Goal: Information Seeking & Learning: Learn about a topic

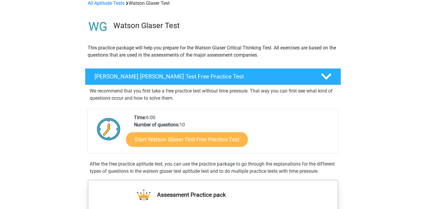
scroll to position [30, 0]
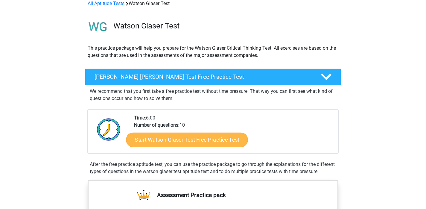
click at [202, 139] on link "Start Watson Glaser Test Free Practice Test" at bounding box center [187, 139] width 122 height 14
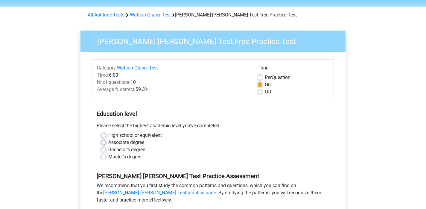
scroll to position [19, 0]
click at [118, 150] on label "Bachelor's degree" at bounding box center [126, 149] width 37 height 7
click at [106, 150] on input "Bachelor's degree" at bounding box center [103, 149] width 5 height 6
radio input "true"
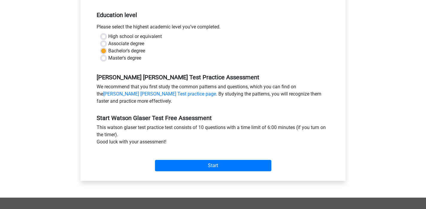
scroll to position [117, 0]
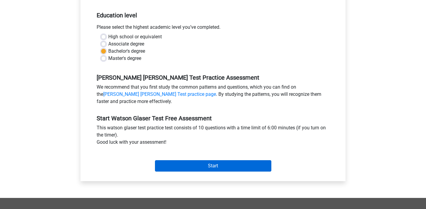
click at [210, 170] on input "Start" at bounding box center [213, 165] width 116 height 11
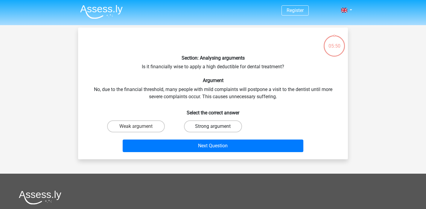
click at [226, 129] on label "Strong argument" at bounding box center [213, 126] width 58 height 12
click at [217, 129] on input "Strong argument" at bounding box center [215, 128] width 4 height 4
radio input "true"
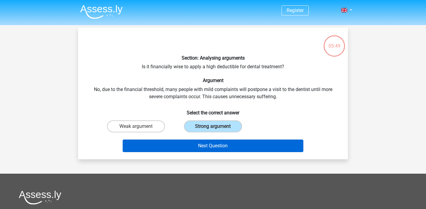
click at [223, 144] on button "Next Question" at bounding box center [213, 145] width 181 height 13
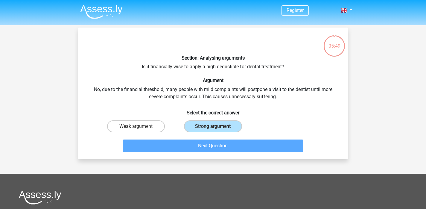
scroll to position [28, 0]
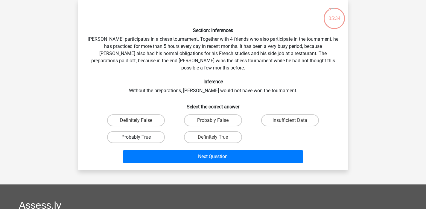
click at [153, 131] on label "Probably True" at bounding box center [136, 137] width 58 height 12
click at [140, 137] on input "Probably True" at bounding box center [138, 139] width 4 height 4
radio input "true"
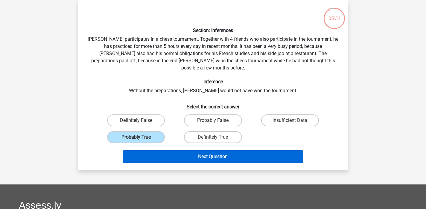
click at [221, 150] on button "Next Question" at bounding box center [213, 156] width 181 height 13
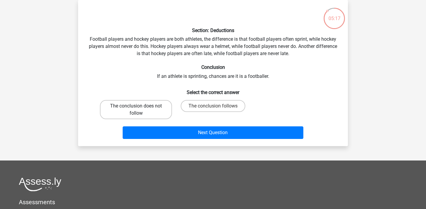
click at [141, 106] on label "The conclusion does not follow" at bounding box center [136, 109] width 72 height 19
click at [140, 106] on input "The conclusion does not follow" at bounding box center [138, 108] width 4 height 4
radio input "true"
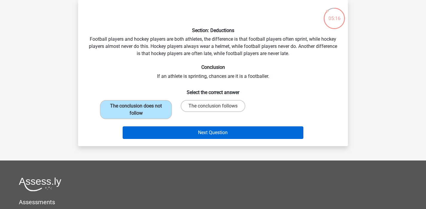
click at [213, 137] on button "Next Question" at bounding box center [213, 132] width 181 height 13
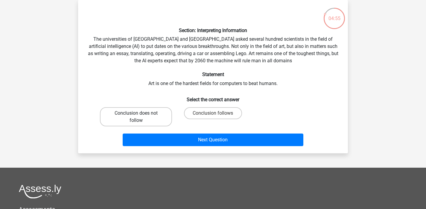
click at [132, 115] on label "Conclusion does not follow" at bounding box center [136, 116] width 72 height 19
click at [136, 115] on input "Conclusion does not follow" at bounding box center [138, 115] width 4 height 4
radio input "true"
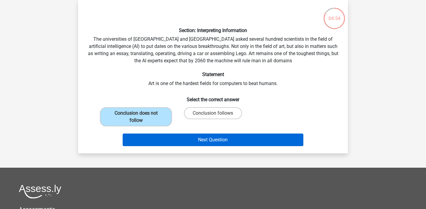
click at [223, 141] on button "Next Question" at bounding box center [213, 139] width 181 height 13
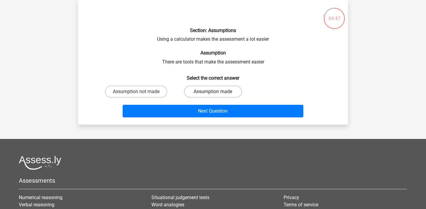
click at [210, 93] on label "Assumption made" at bounding box center [213, 92] width 58 height 12
click at [213, 93] on input "Assumption made" at bounding box center [215, 93] width 4 height 4
radio input "true"
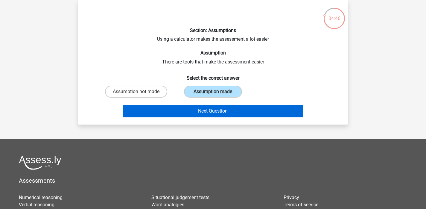
click at [219, 110] on button "Next Question" at bounding box center [213, 111] width 181 height 13
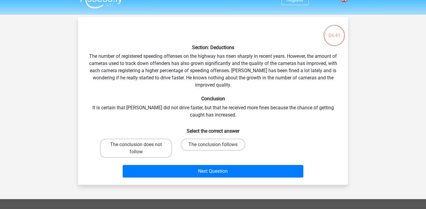
scroll to position [11, 0]
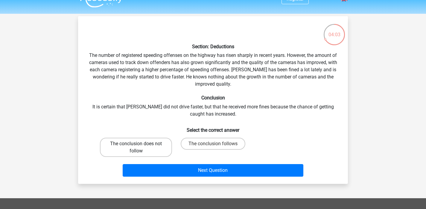
click at [139, 147] on label "The conclusion does not follow" at bounding box center [136, 147] width 72 height 19
click at [139, 147] on input "The conclusion does not follow" at bounding box center [138, 146] width 4 height 4
radio input "true"
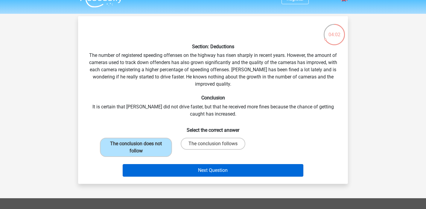
click at [190, 167] on button "Next Question" at bounding box center [213, 170] width 181 height 13
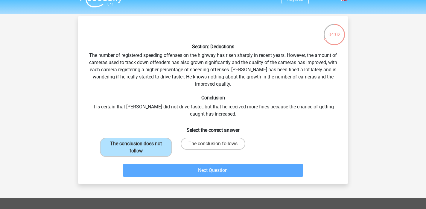
scroll to position [28, 0]
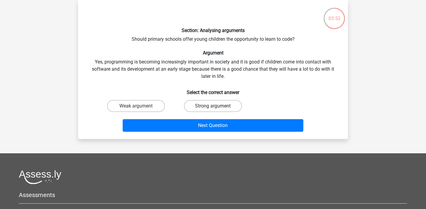
click at [210, 104] on label "Strong argument" at bounding box center [213, 106] width 58 height 12
click at [213, 106] on input "Strong argument" at bounding box center [215, 108] width 4 height 4
radio input "true"
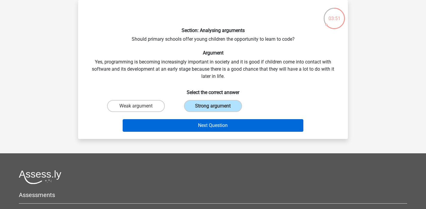
click at [218, 129] on button "Next Question" at bounding box center [213, 125] width 181 height 13
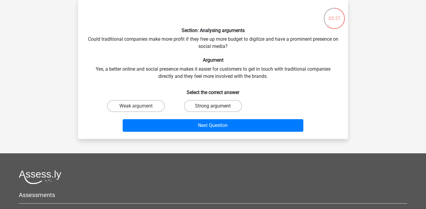
click at [215, 102] on label "Strong argument" at bounding box center [213, 106] width 58 height 12
click at [215, 106] on input "Strong argument" at bounding box center [215, 108] width 4 height 4
radio input "true"
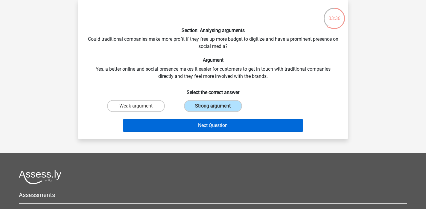
click at [219, 124] on button "Next Question" at bounding box center [213, 125] width 181 height 13
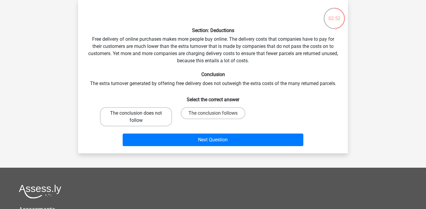
click at [134, 115] on label "The conclusion does not follow" at bounding box center [136, 116] width 72 height 19
click at [136, 115] on input "The conclusion does not follow" at bounding box center [138, 115] width 4 height 4
radio input "true"
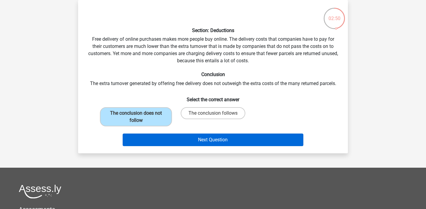
click at [216, 141] on button "Next Question" at bounding box center [213, 139] width 181 height 13
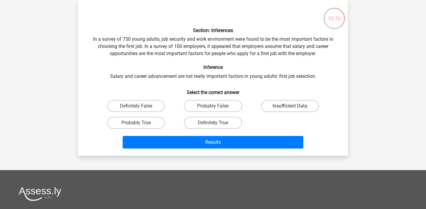
click at [290, 103] on label "Insufficient Data" at bounding box center [290, 106] width 58 height 12
click at [290, 106] on input "Insufficient Data" at bounding box center [292, 108] width 4 height 4
radio input "true"
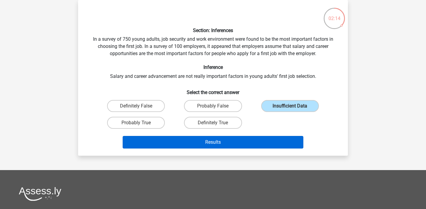
click at [250, 143] on button "Results" at bounding box center [213, 142] width 181 height 13
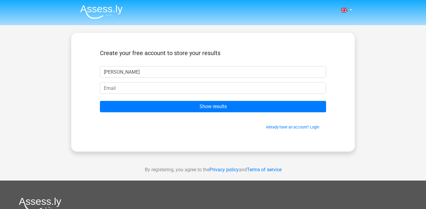
type input "[PERSON_NAME]"
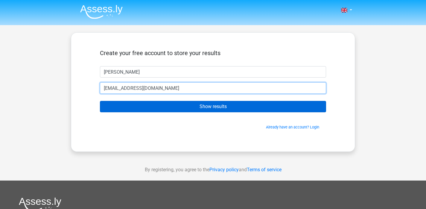
type input "[EMAIL_ADDRESS][DOMAIN_NAME]"
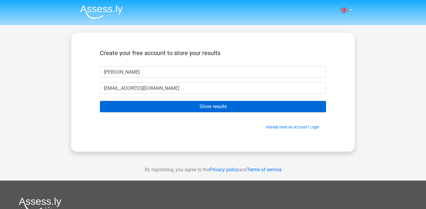
click at [197, 108] on input "Show results" at bounding box center [213, 106] width 226 height 11
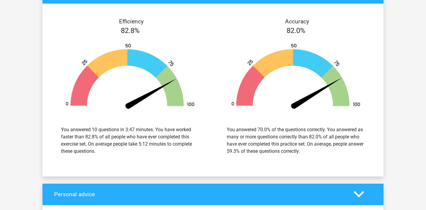
scroll to position [702, 0]
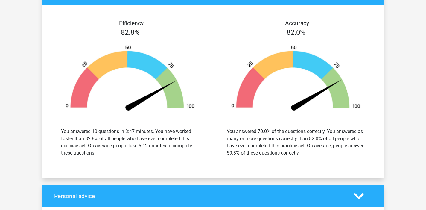
drag, startPoint x: 204, startPoint y: 160, endPoint x: 254, endPoint y: 160, distance: 49.6
click at [210, 160] on div "Efficiency 82.8% You answered 10 questions in 3:47 minutes. You have worked fas…" at bounding box center [130, 92] width 166 height 144
click at [283, 151] on div "You answered 70.0% of the questions correctly. You answered as many or more que…" at bounding box center [296, 142] width 138 height 29
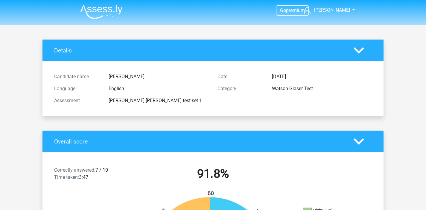
scroll to position [0, 0]
click at [108, 9] on img at bounding box center [101, 12] width 42 height 14
